Goal: Task Accomplishment & Management: Use online tool/utility

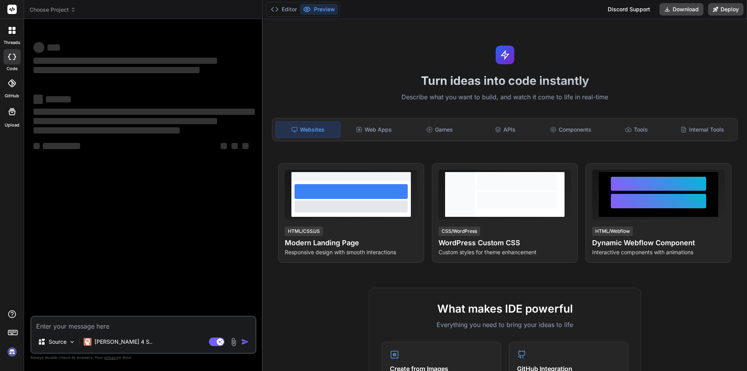
click at [67, 327] on textarea at bounding box center [143, 324] width 224 height 14
type textarea "x"
type textarea "<div class="box_flex"> @php if ( isset($patientEventForm['bathing_daily']) && i…"
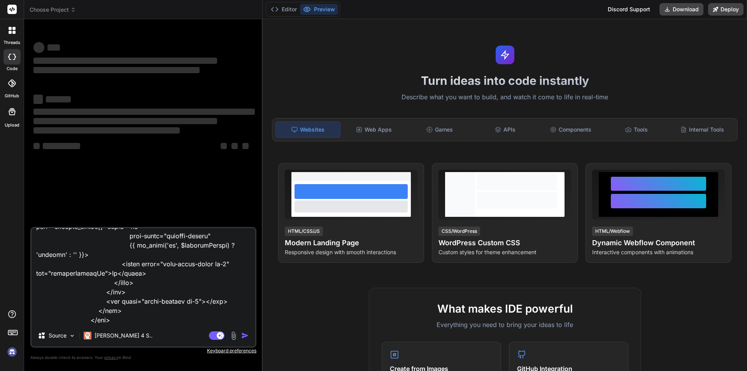
type textarea "x"
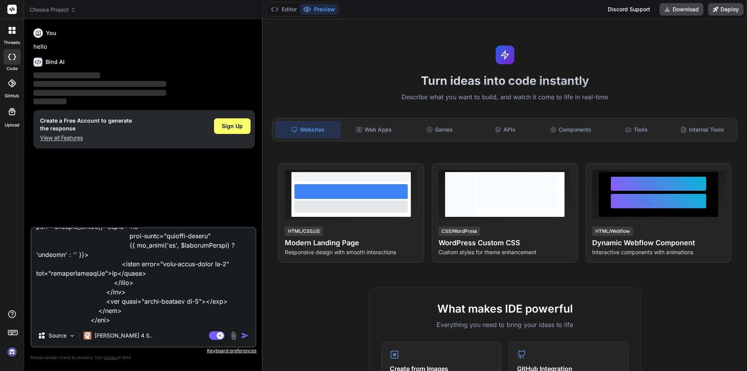
type textarea "<div class="box_flex"> @php if ( isset($patientEventForm['bathing_daily']) && i…"
type textarea "x"
type textarea "<div class="box_flex"> @php if ( isset($patientEventForm['bathing_daily']) && i…"
click at [247, 333] on img "button" at bounding box center [245, 335] width 8 height 8
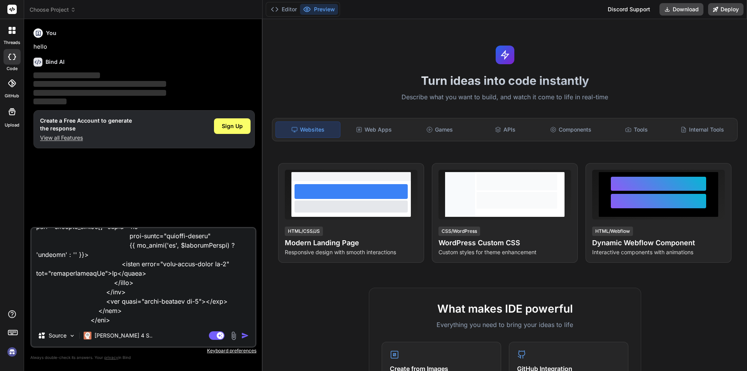
click at [119, 324] on textarea at bounding box center [143, 276] width 224 height 96
click at [242, 332] on img "button" at bounding box center [245, 335] width 8 height 8
click at [229, 124] on span "Sign Up" at bounding box center [232, 126] width 21 height 8
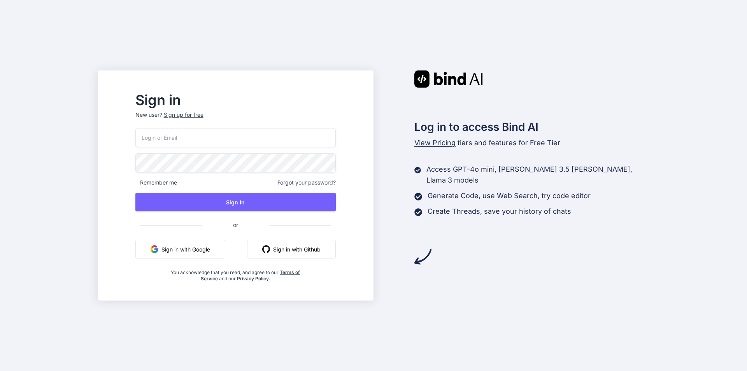
click at [232, 133] on input "email" at bounding box center [235, 137] width 200 height 19
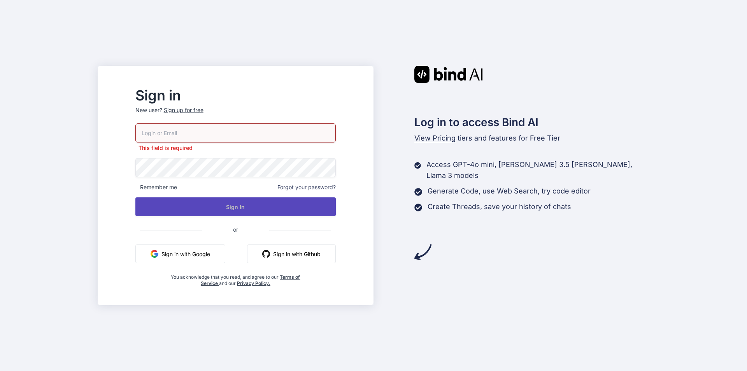
click at [282, 212] on button "Sign In" at bounding box center [235, 206] width 200 height 19
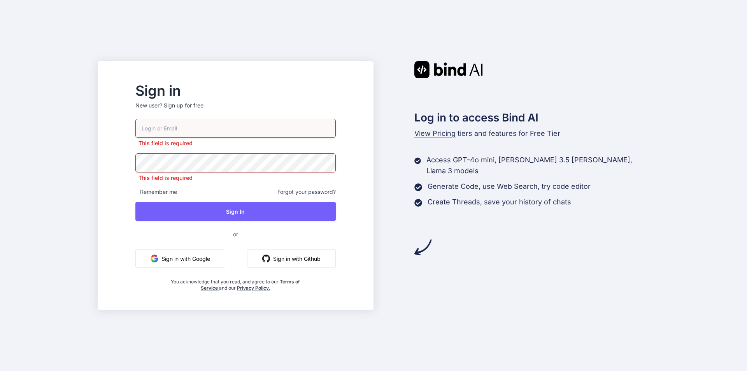
click at [223, 257] on button "Sign in with Google" at bounding box center [180, 258] width 90 height 19
